Goal: Information Seeking & Learning: Learn about a topic

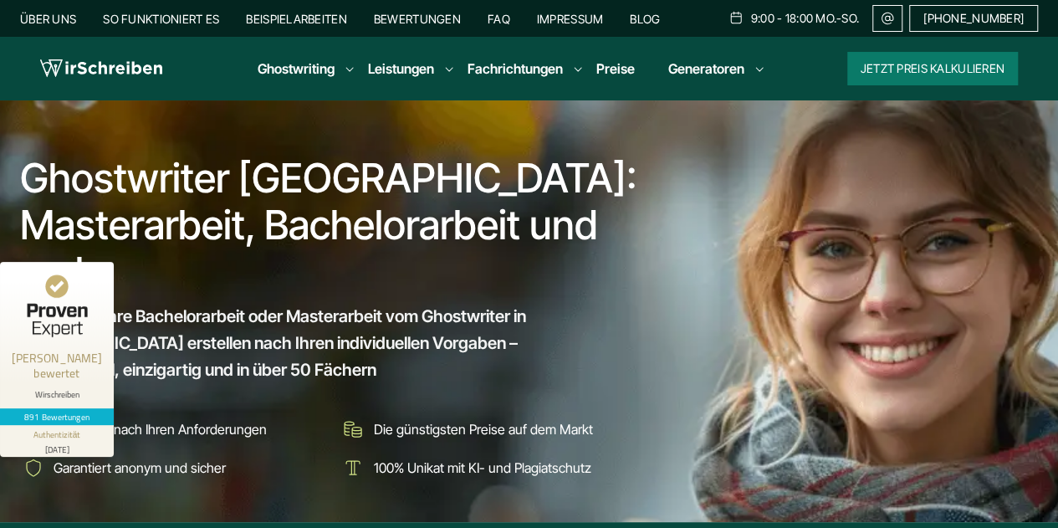
click at [534, 9] on div "Über uns So funktioniert es Beispielarbeiten Bewertungen FAQ Impressum Blog 9:0…" at bounding box center [528, 18] width 1017 height 27
click at [510, 19] on link "FAQ" at bounding box center [498, 19] width 23 height 14
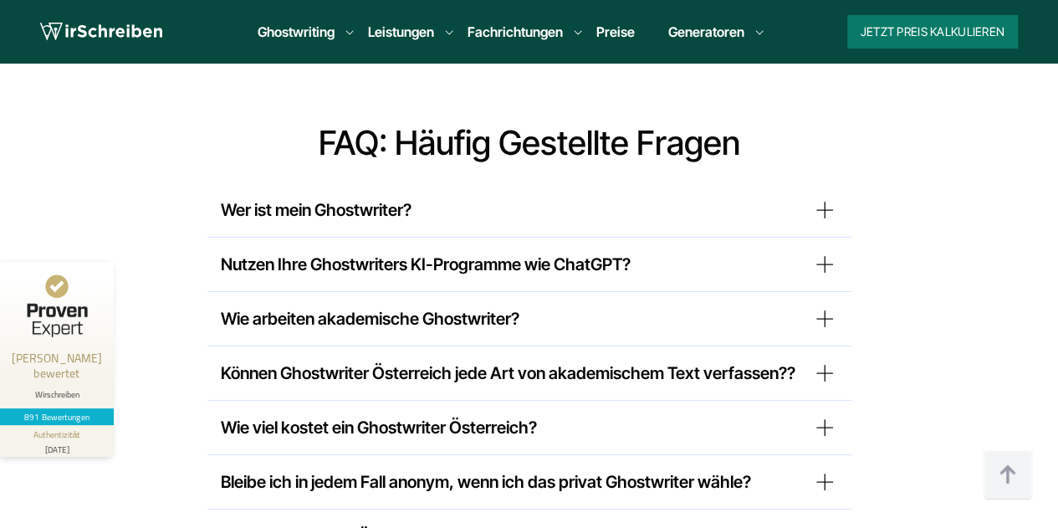
scroll to position [13114, 0]
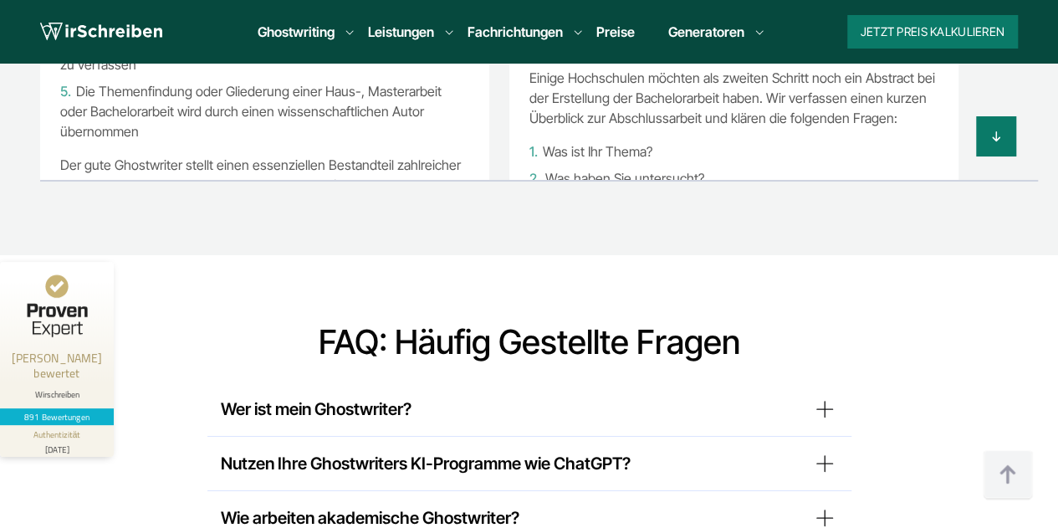
scroll to position [13030, 0]
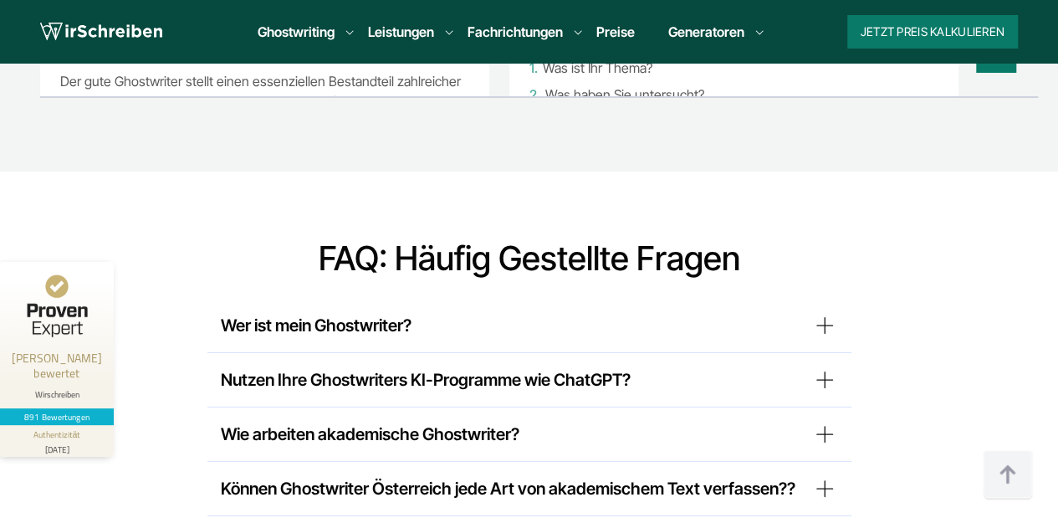
click at [653, 366] on summary "Nutzen Ihre Ghostwriters KI-Programme wie ChatGPT?" at bounding box center [529, 379] width 617 height 27
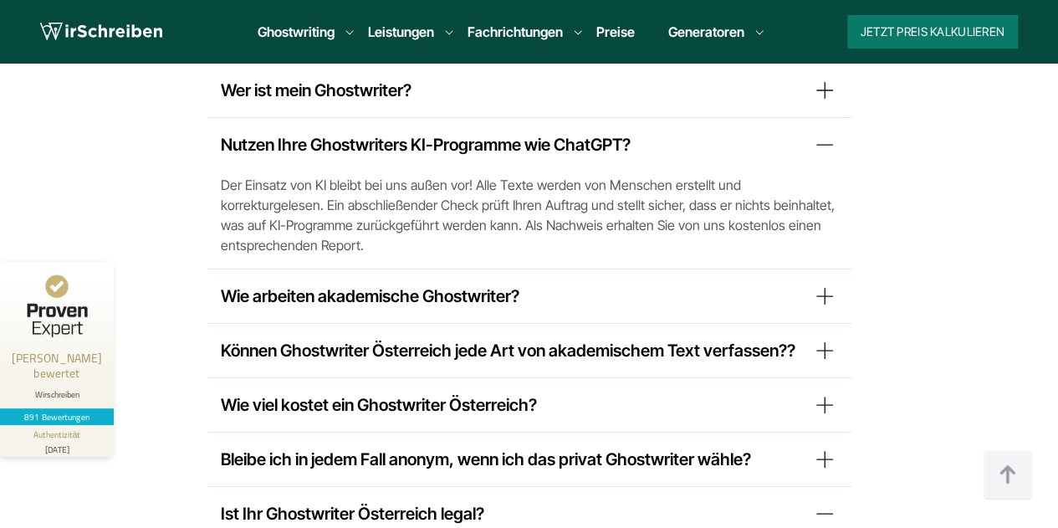
scroll to position [13281, 0]
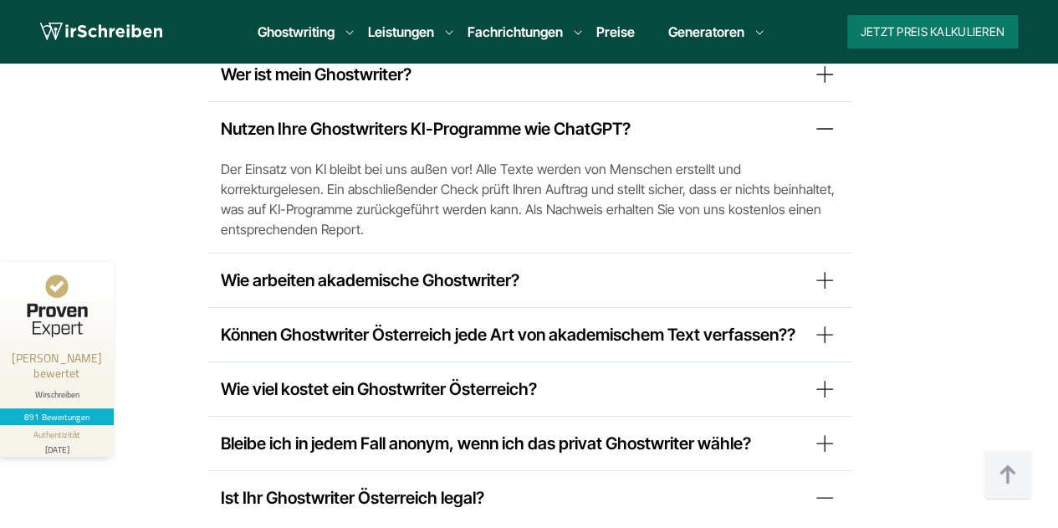
click at [612, 430] on summary "Bleibe ich in jedem Fall anonym, wenn ich das privat Ghostwriter wähle?" at bounding box center [529, 443] width 617 height 27
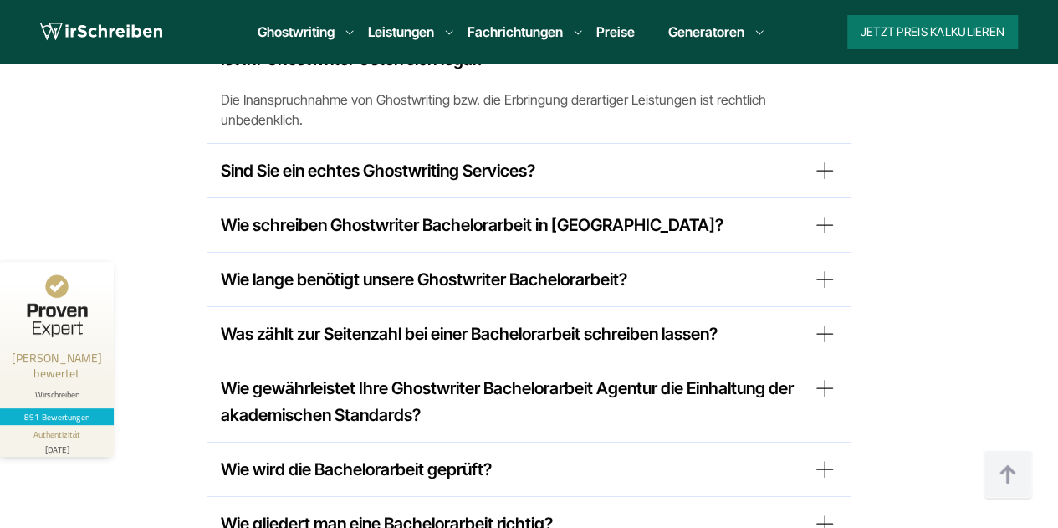
scroll to position [13783, 0]
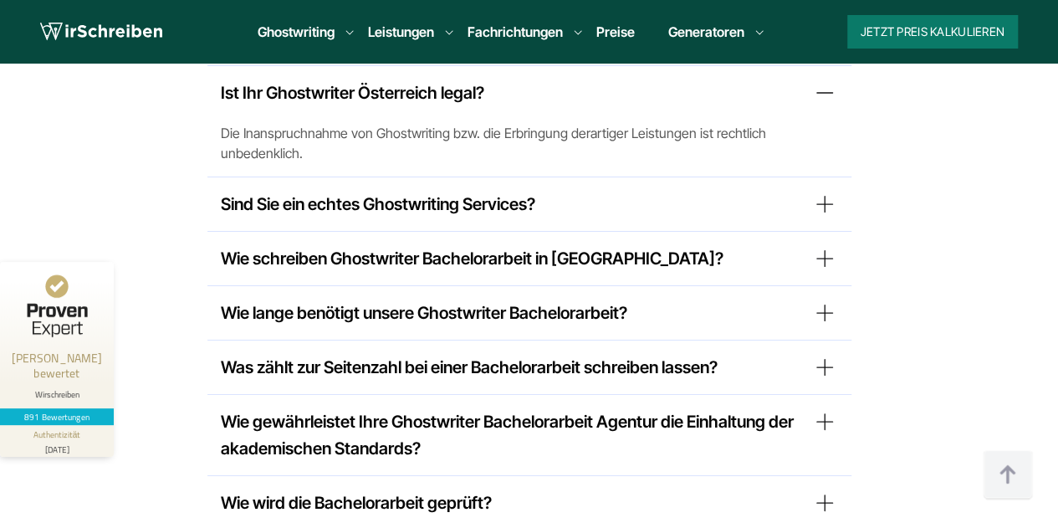
click at [645, 408] on summary "Wie gewährleistet Ihre Ghostwriter Bachelorarbeit Agentur die Einhaltung der ak…" at bounding box center [529, 435] width 617 height 54
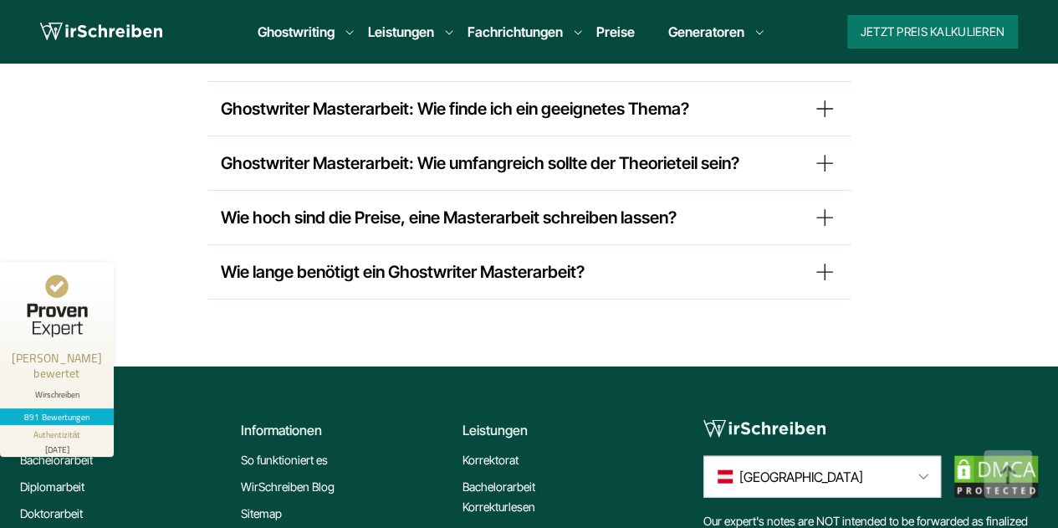
scroll to position [14619, 0]
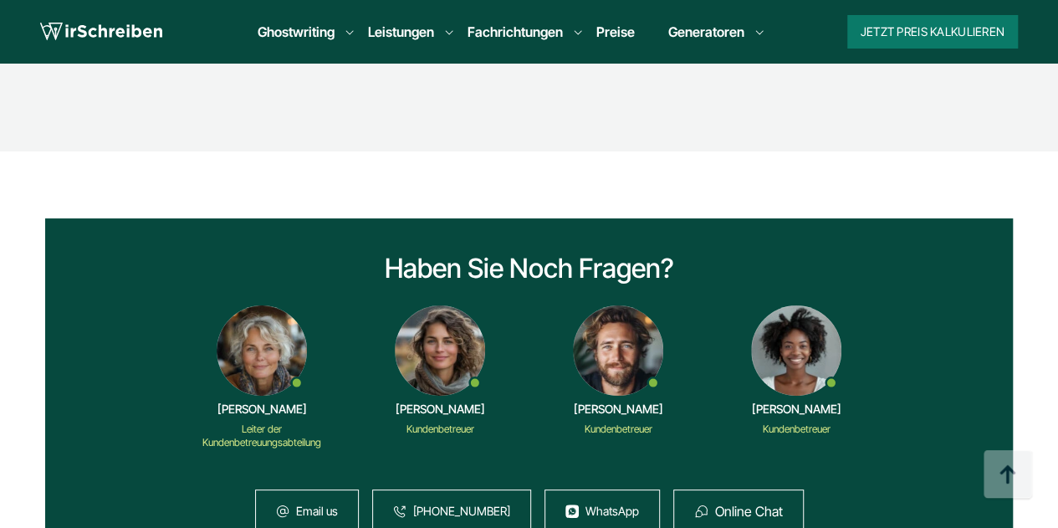
scroll to position [5601, 0]
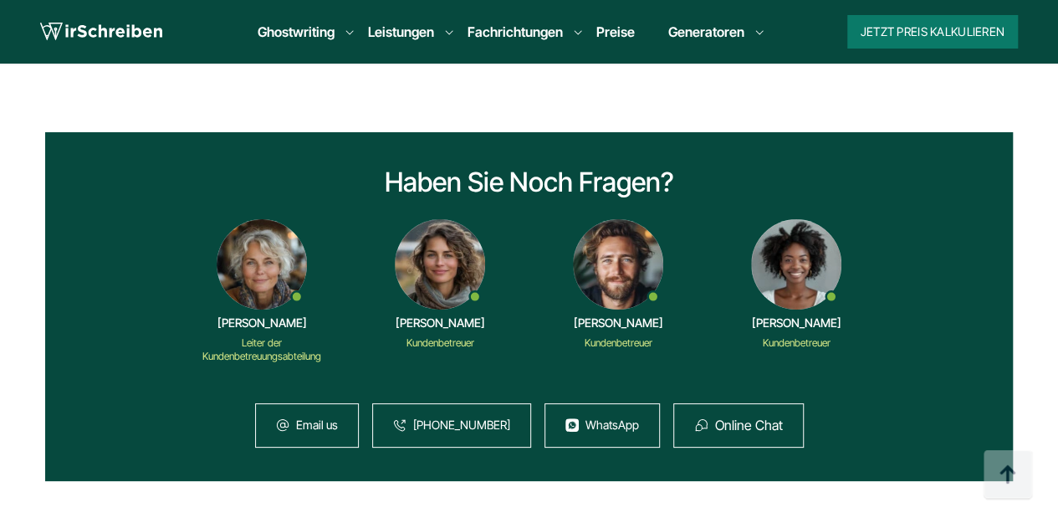
click at [75, 43] on img at bounding box center [101, 31] width 122 height 25
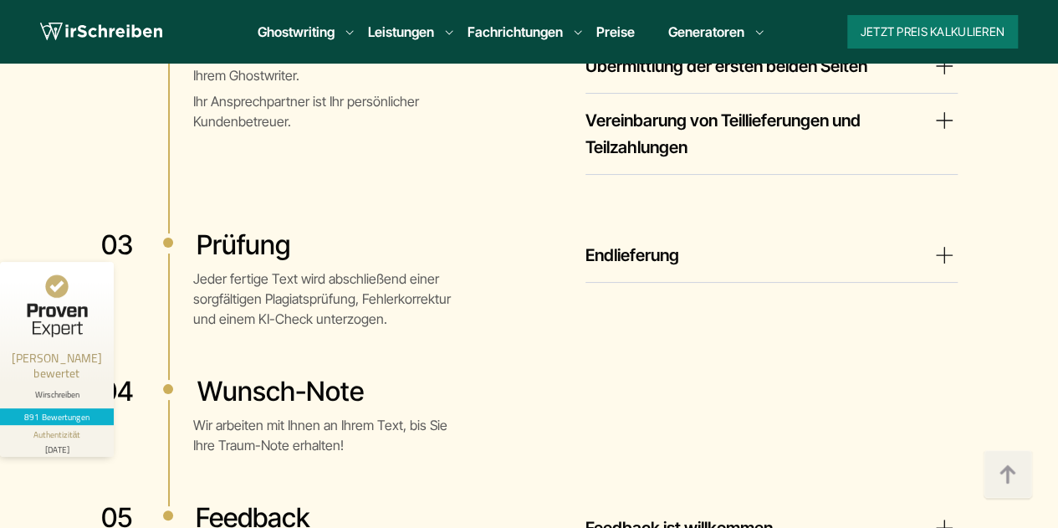
scroll to position [3678, 0]
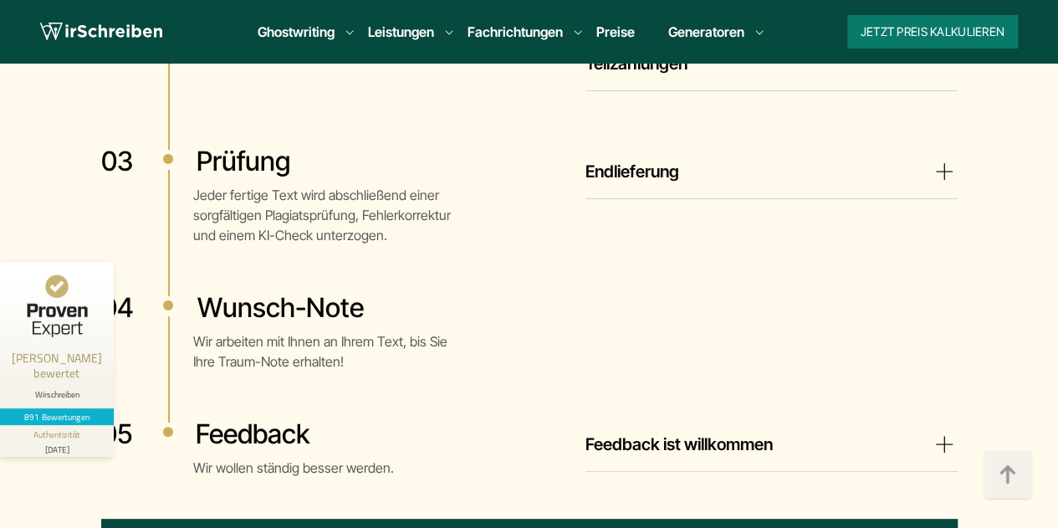
click at [669, 431] on summary "Feedback ist willkommen" at bounding box center [771, 444] width 372 height 27
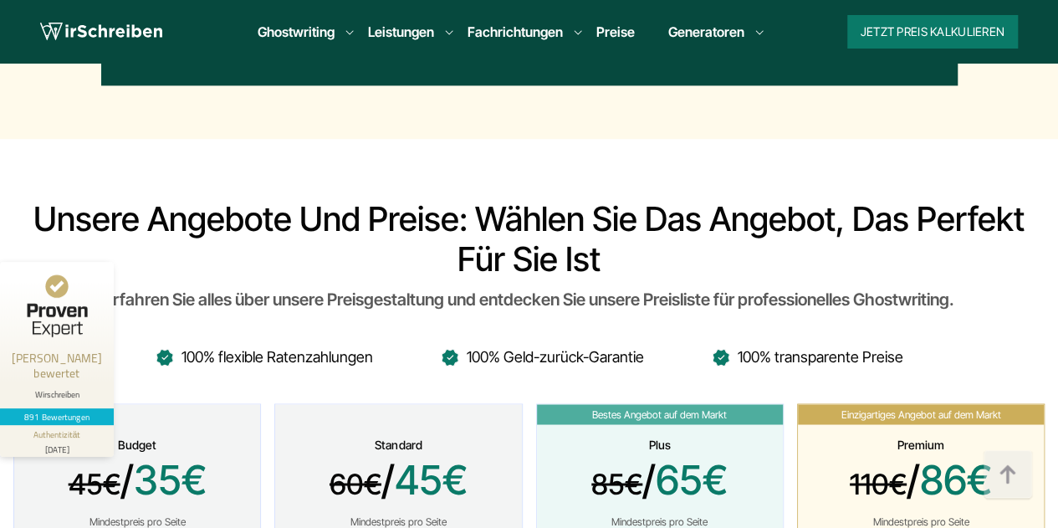
scroll to position [4431, 0]
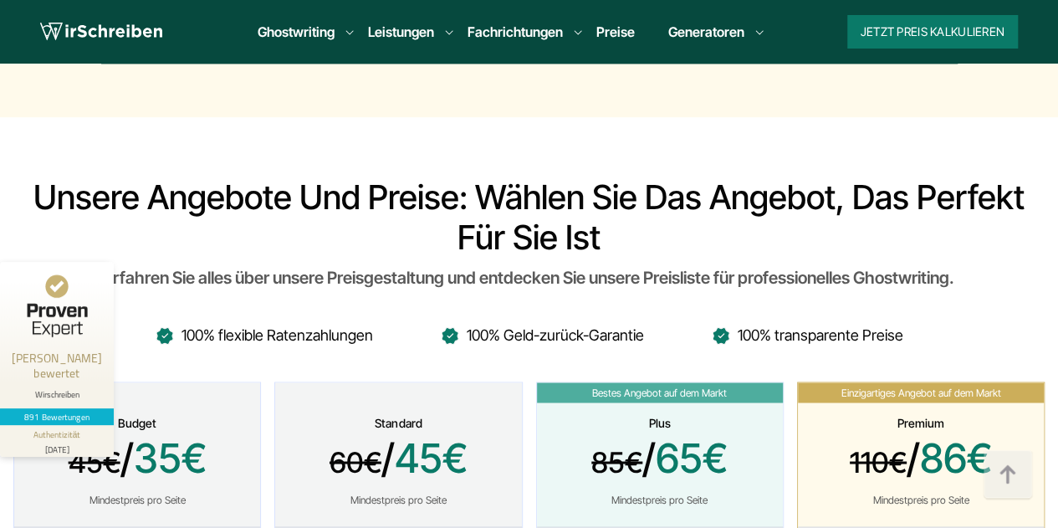
click at [453, 321] on li "100% Geld-zurück-Garantie" at bounding box center [542, 334] width 204 height 27
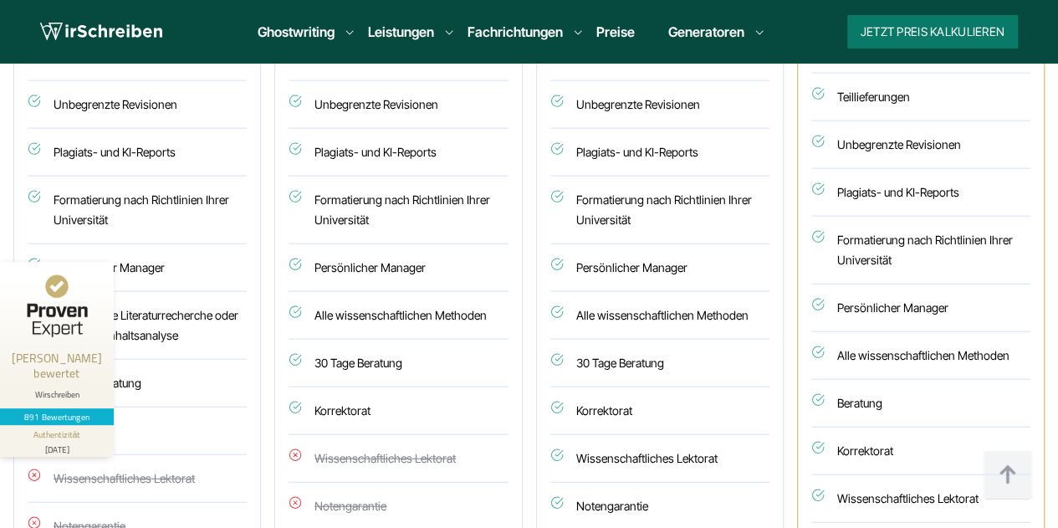
scroll to position [5016, 0]
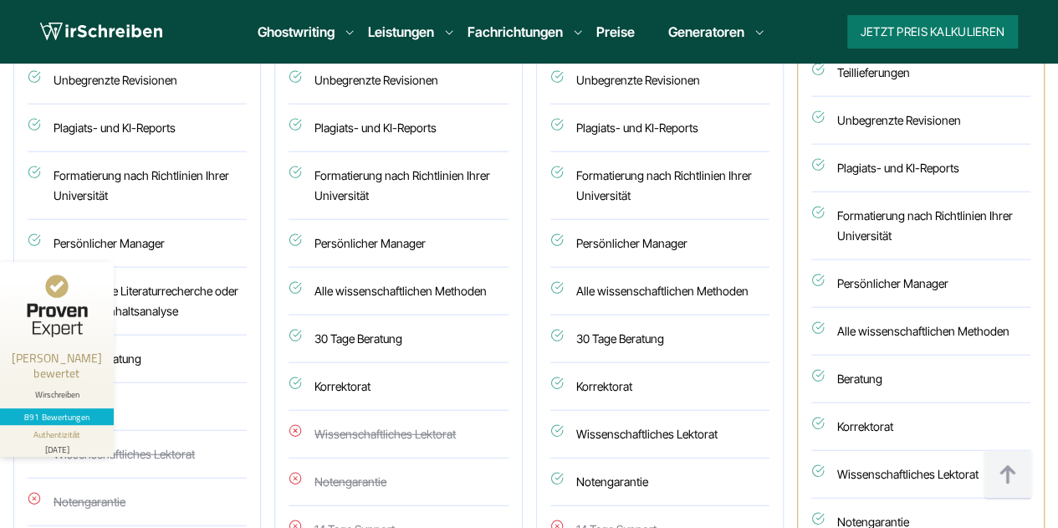
click at [587, 458] on li "Notengarantie" at bounding box center [659, 482] width 219 height 48
click at [558, 458] on li "Notengarantie" at bounding box center [659, 482] width 219 height 48
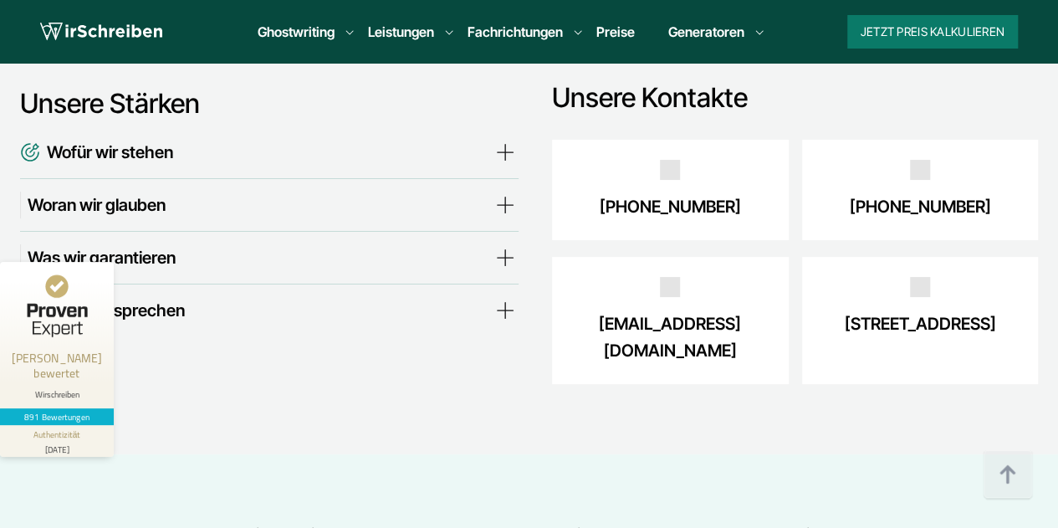
scroll to position [6103, 0]
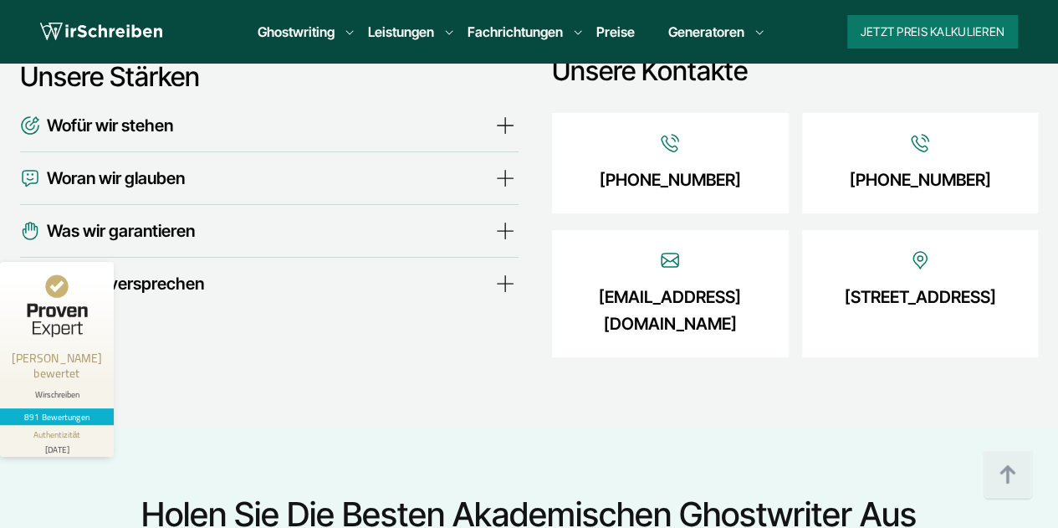
click at [161, 217] on span "Was wir garantieren" at bounding box center [121, 230] width 148 height 27
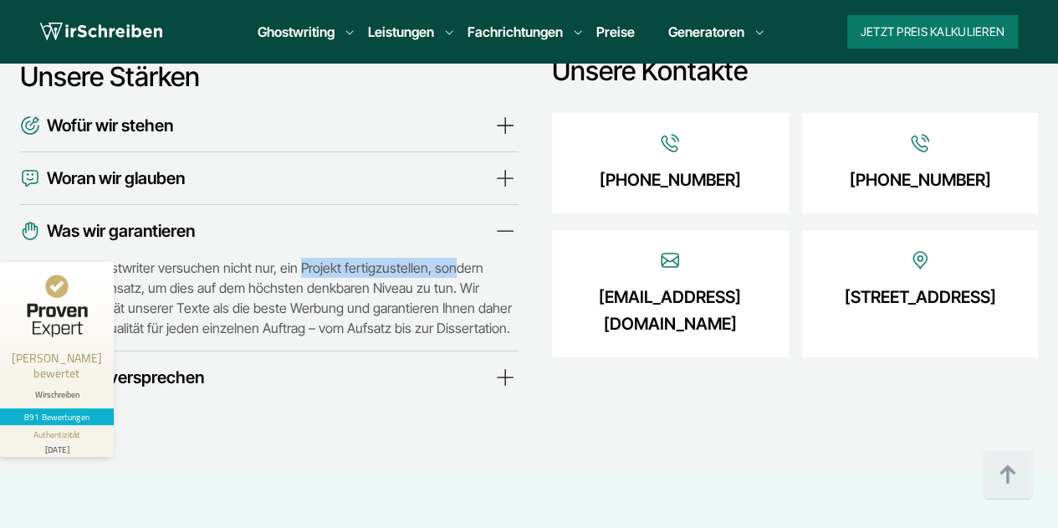
drag, startPoint x: 311, startPoint y: 176, endPoint x: 422, endPoint y: 200, distance: 113.6
click at [433, 257] on p "Die besten Ghostwriter versuchen nicht nur, ein Projekt fertigzustellen, sonder…" at bounding box center [269, 297] width 498 height 80
click at [370, 257] on p "Die besten Ghostwriter versuchen nicht nur, ein Projekt fertigzustellen, sonder…" at bounding box center [269, 297] width 498 height 80
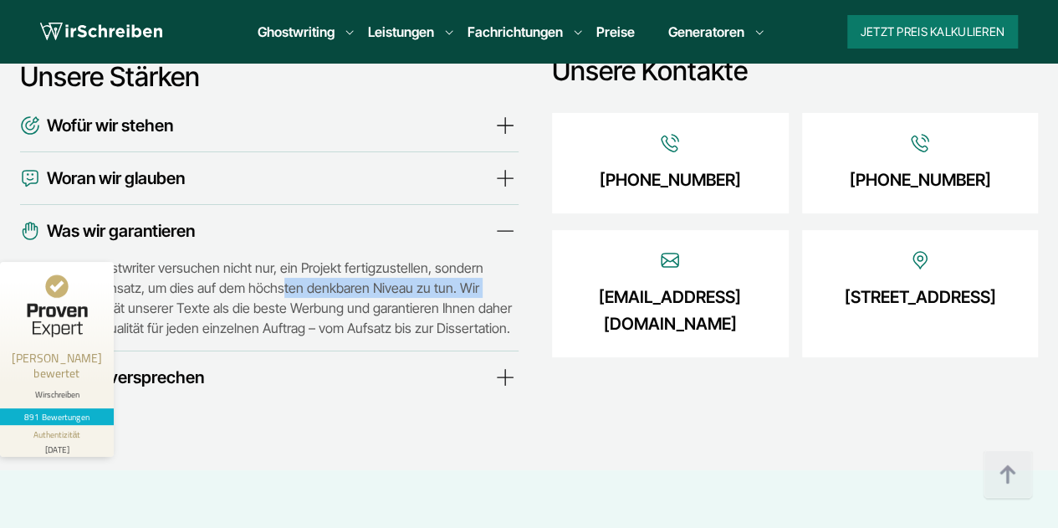
drag, startPoint x: 227, startPoint y: 196, endPoint x: 487, endPoint y: 200, distance: 260.0
click at [487, 257] on p "Die besten Ghostwriter versuchen nicht nur, ein Projekt fertigzustellen, sonder…" at bounding box center [269, 297] width 498 height 80
click at [321, 257] on p "Die besten Ghostwriter versuchen nicht nur, ein Projekt fertigzustellen, sonder…" at bounding box center [269, 297] width 498 height 80
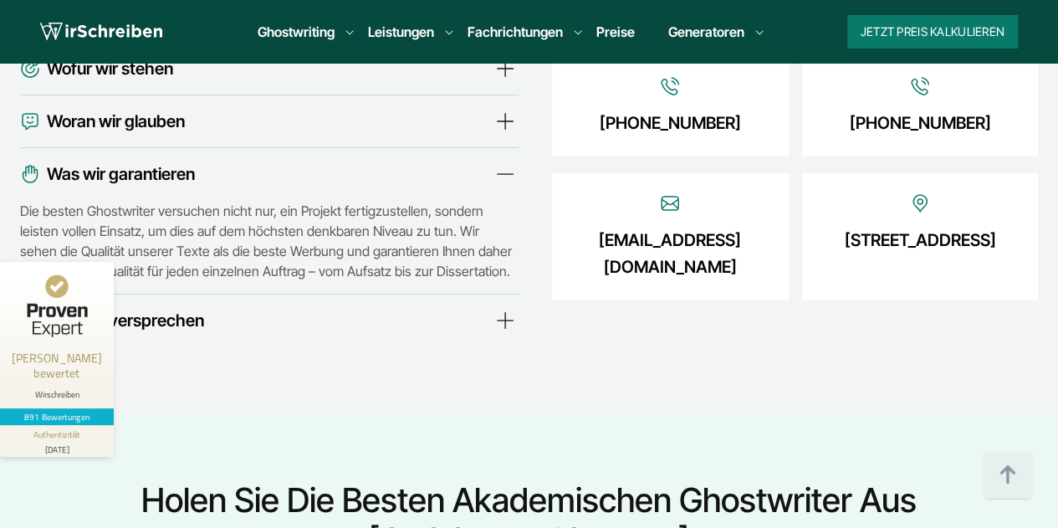
scroll to position [6186, 0]
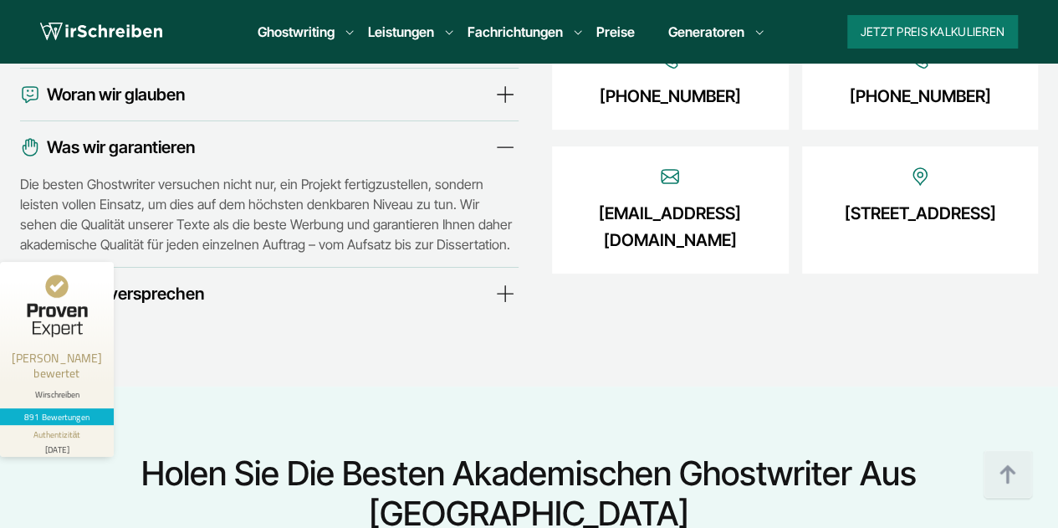
click at [252, 268] on details "Was wir versprechen Für eine gute Zusammenarbeit über das ganze Spektrum unsere…" at bounding box center [269, 294] width 498 height 52
drag, startPoint x: 214, startPoint y: 206, endPoint x: 199, endPoint y: 206, distance: 15.0
click at [207, 280] on summary "Was wir versprechen" at bounding box center [269, 293] width 498 height 27
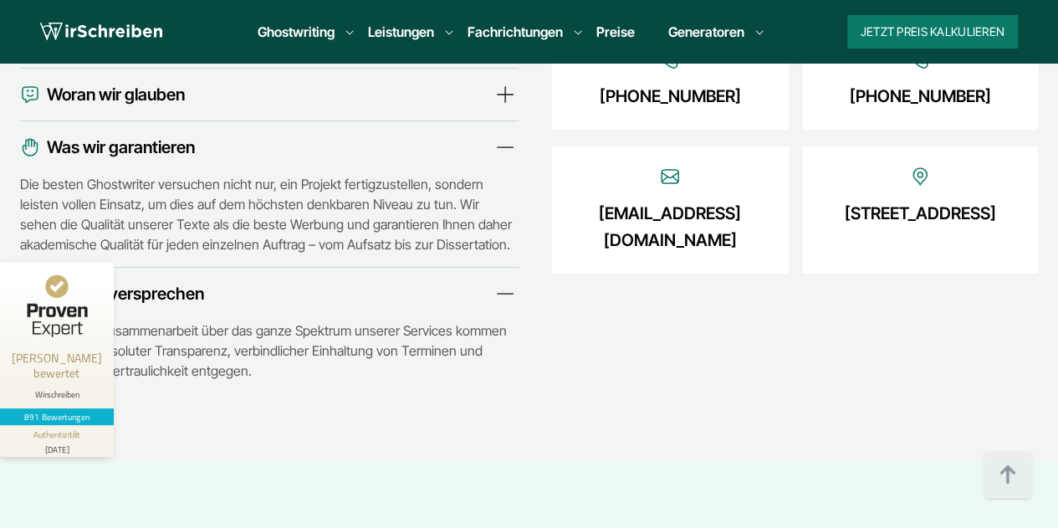
click at [135, 280] on span "Was wir versprechen" at bounding box center [125, 293] width 157 height 27
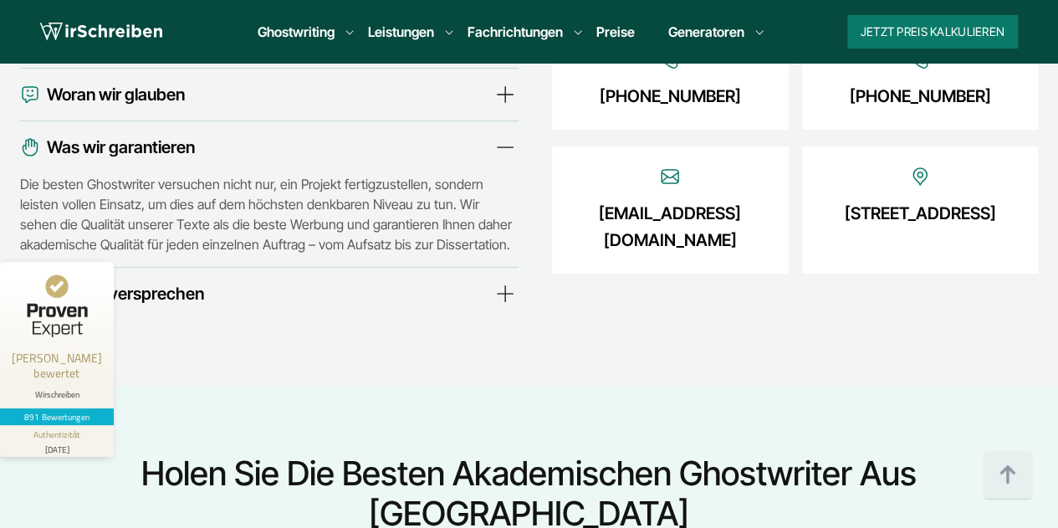
click at [142, 280] on span "Was wir versprechen" at bounding box center [125, 293] width 157 height 27
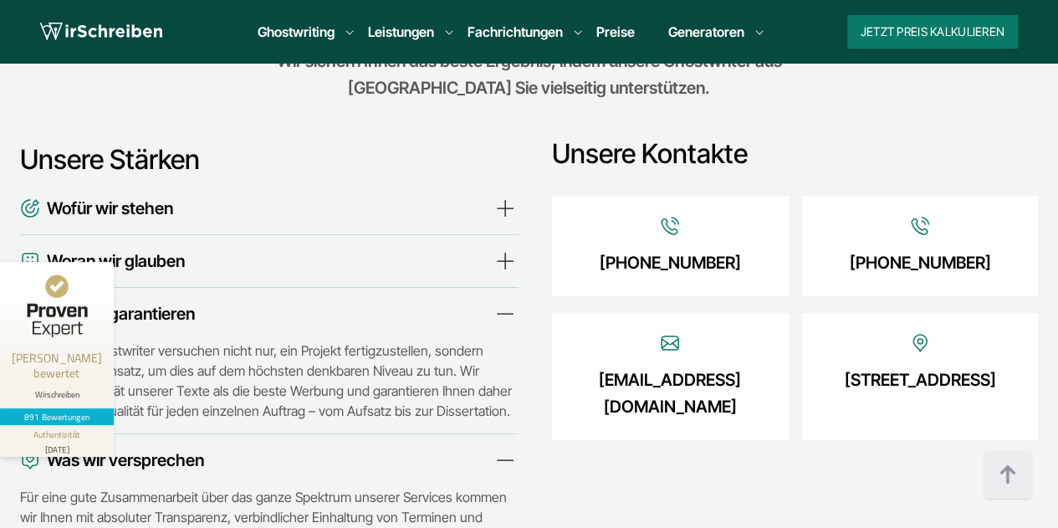
scroll to position [6019, 0]
